Goal: Find specific page/section: Find specific page/section

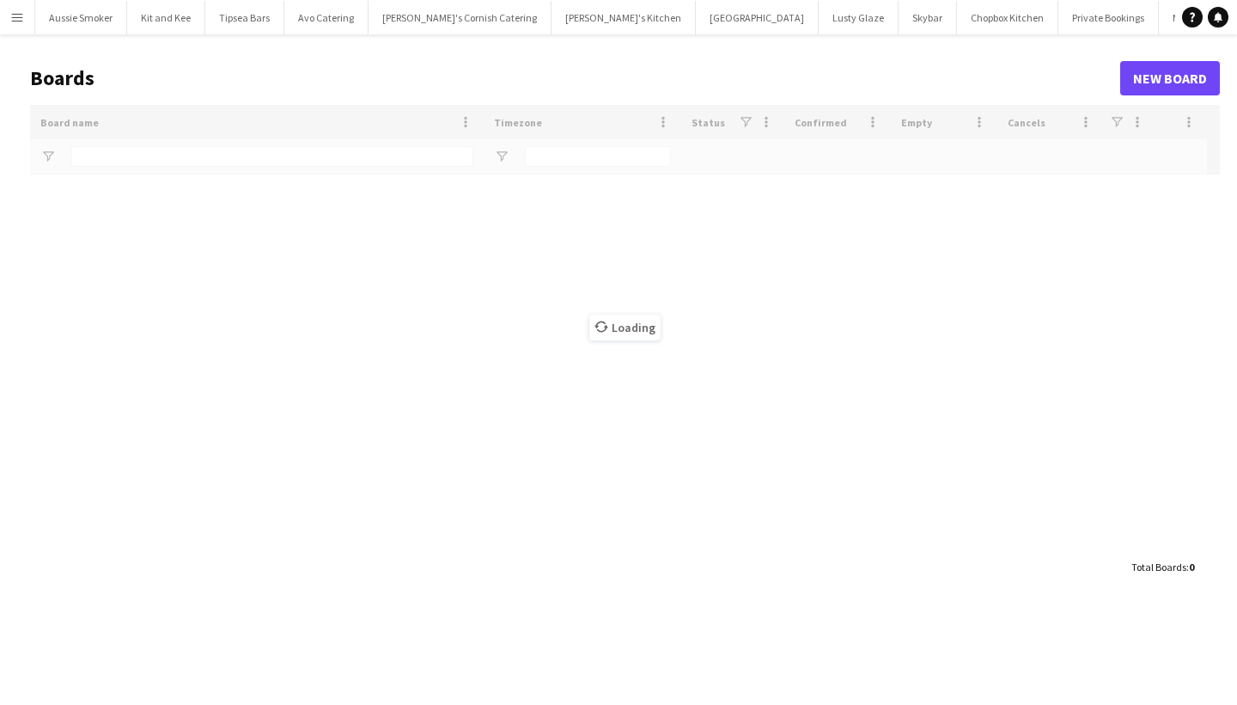
type input "******"
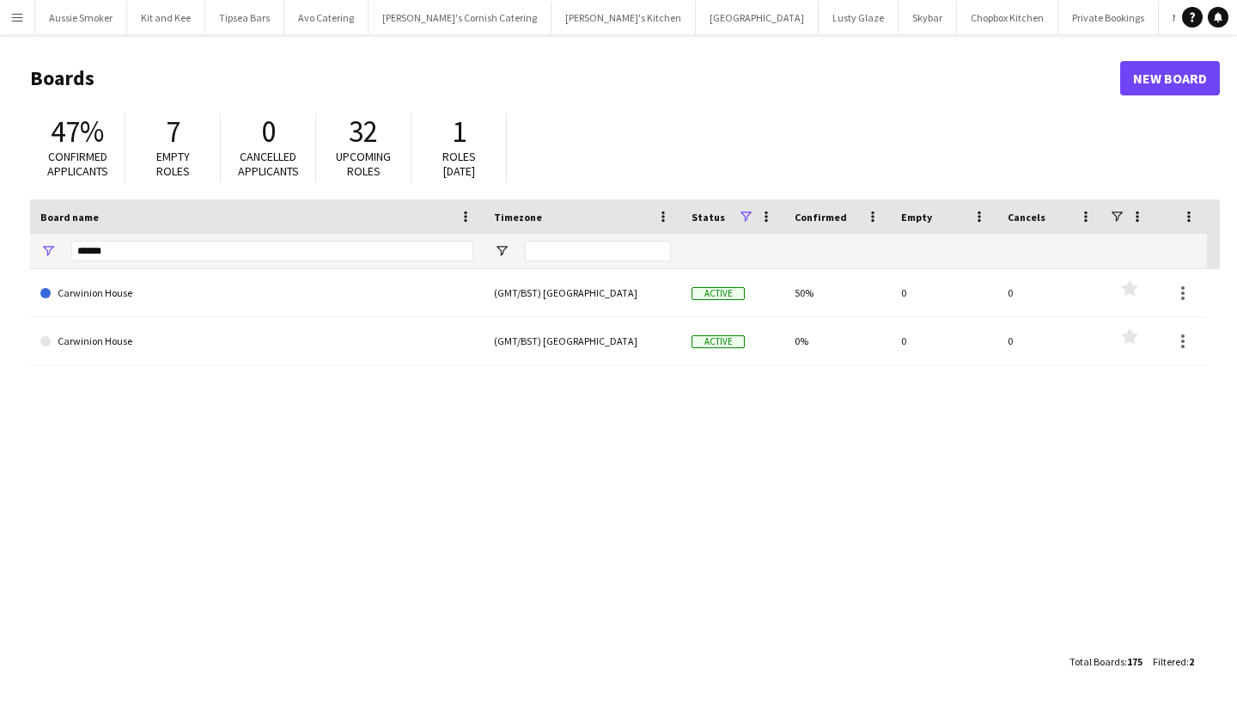
click at [30, 21] on button "Menu" at bounding box center [17, 17] width 34 height 34
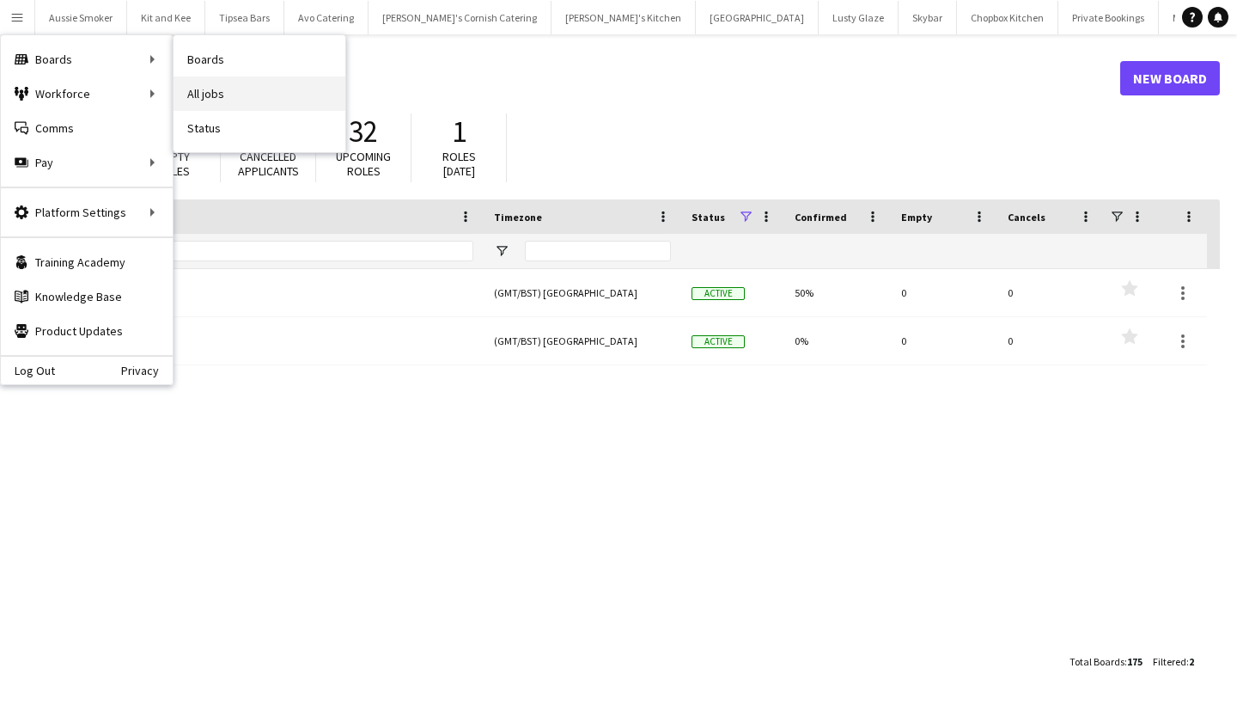
click at [266, 91] on link "All jobs" at bounding box center [260, 93] width 172 height 34
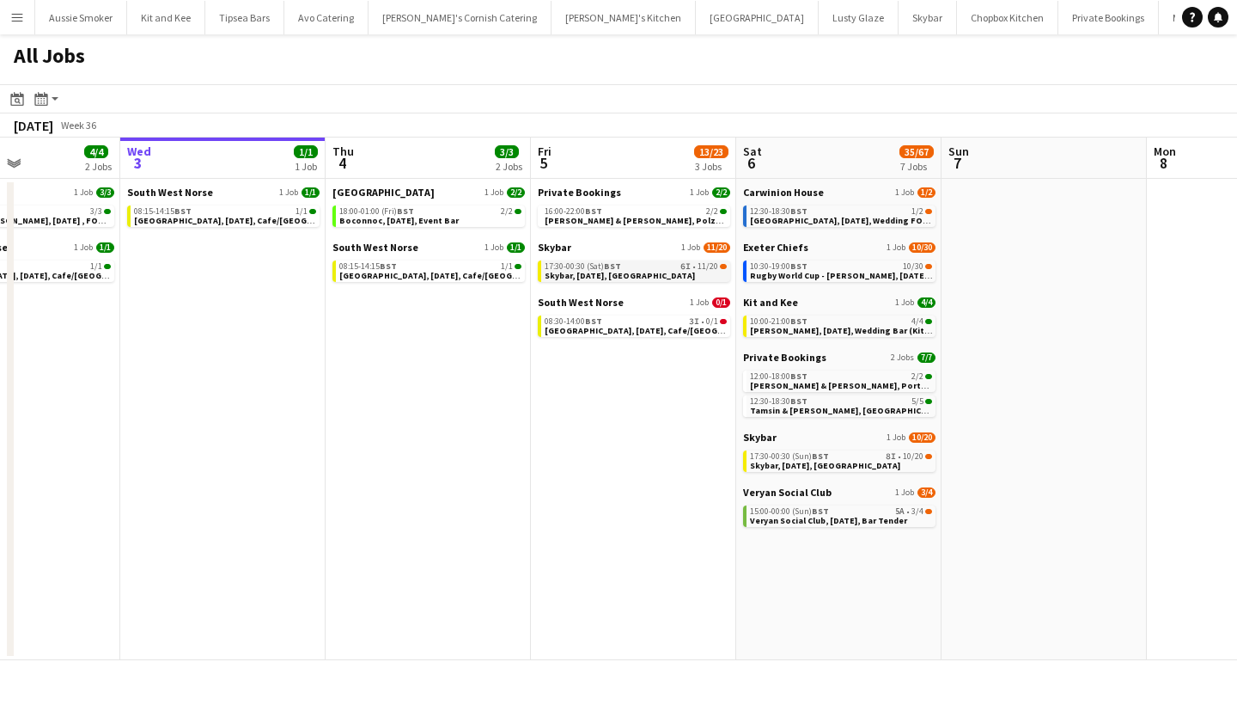
scroll to position [0, 498]
